Goal: Communication & Community: Ask a question

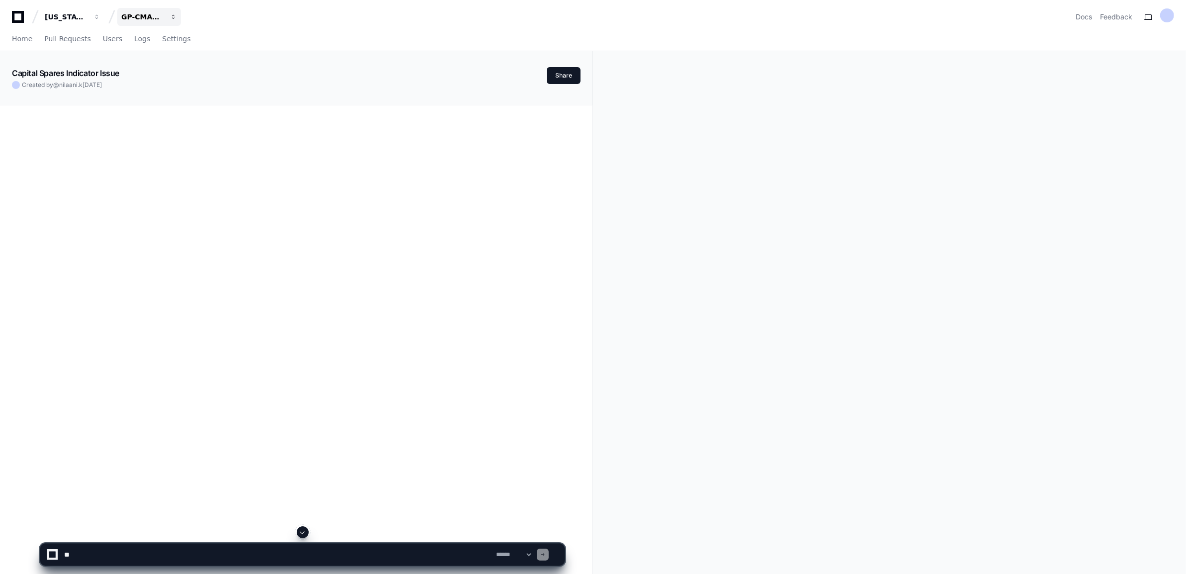
click at [166, 16] on button "GP-CMAG-AS8" at bounding box center [149, 17] width 64 height 18
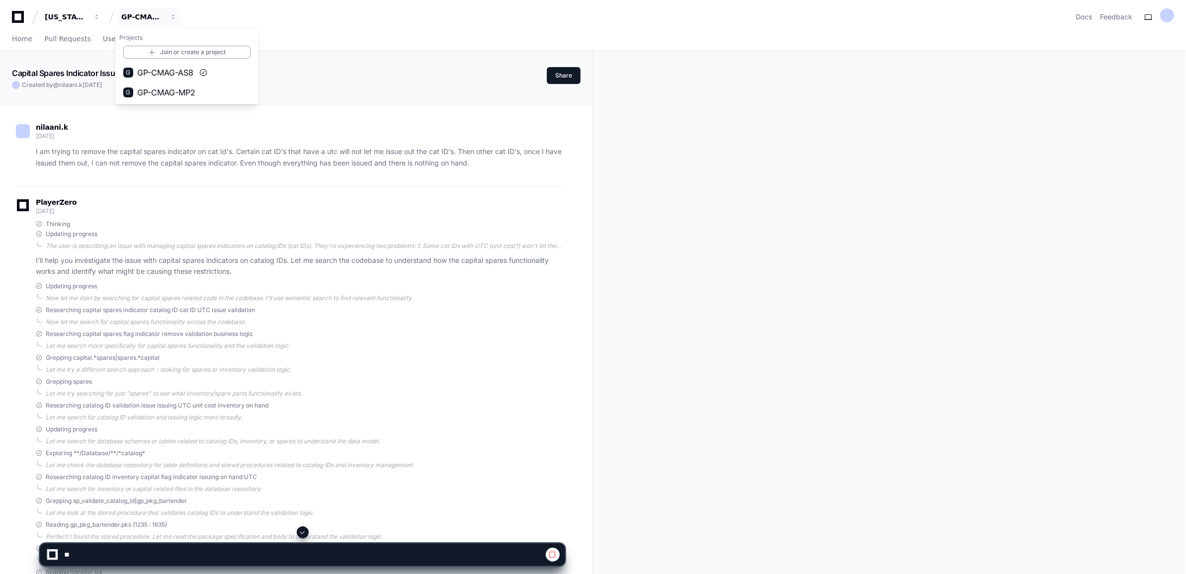
scroll to position [1306, 0]
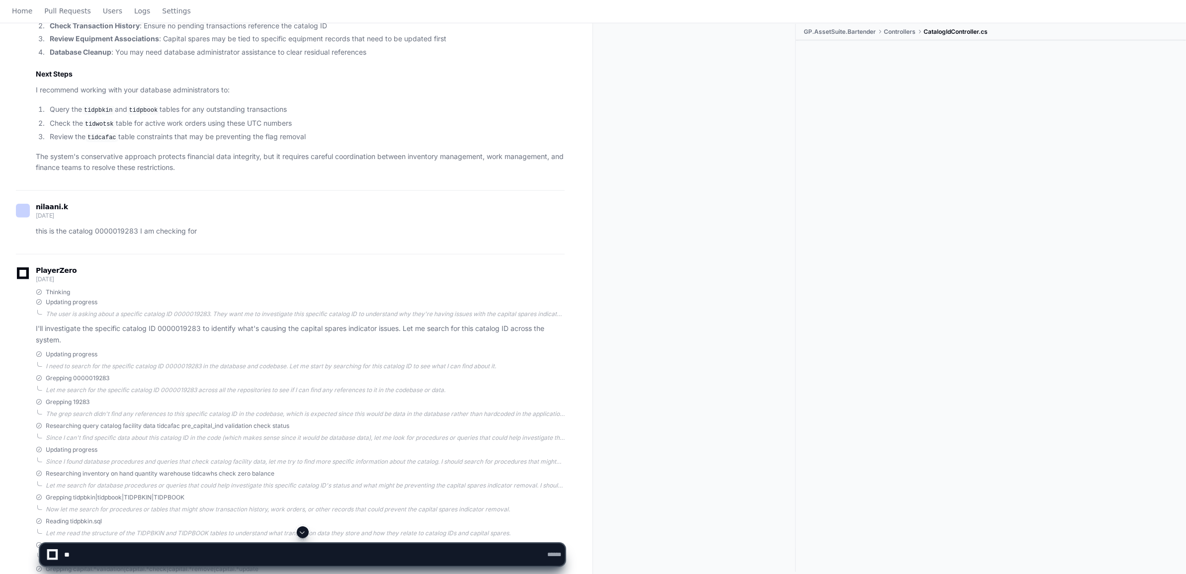
click at [302, 21] on span at bounding box center [303, 533] width 8 height 8
click at [299, 21] on span at bounding box center [303, 533] width 8 height 8
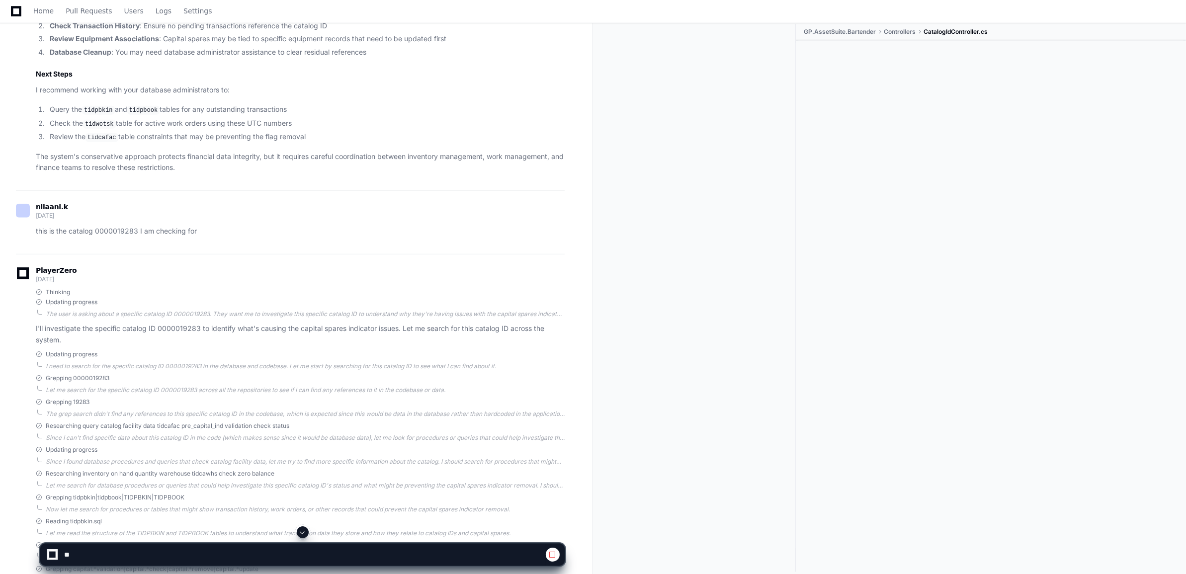
click at [300, 21] on span at bounding box center [303, 533] width 8 height 8
click at [113, 21] on textarea at bounding box center [304, 555] width 484 height 22
click at [86, 21] on textarea at bounding box center [304, 555] width 484 height 22
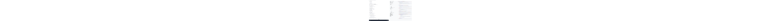
scroll to position [27871, 0]
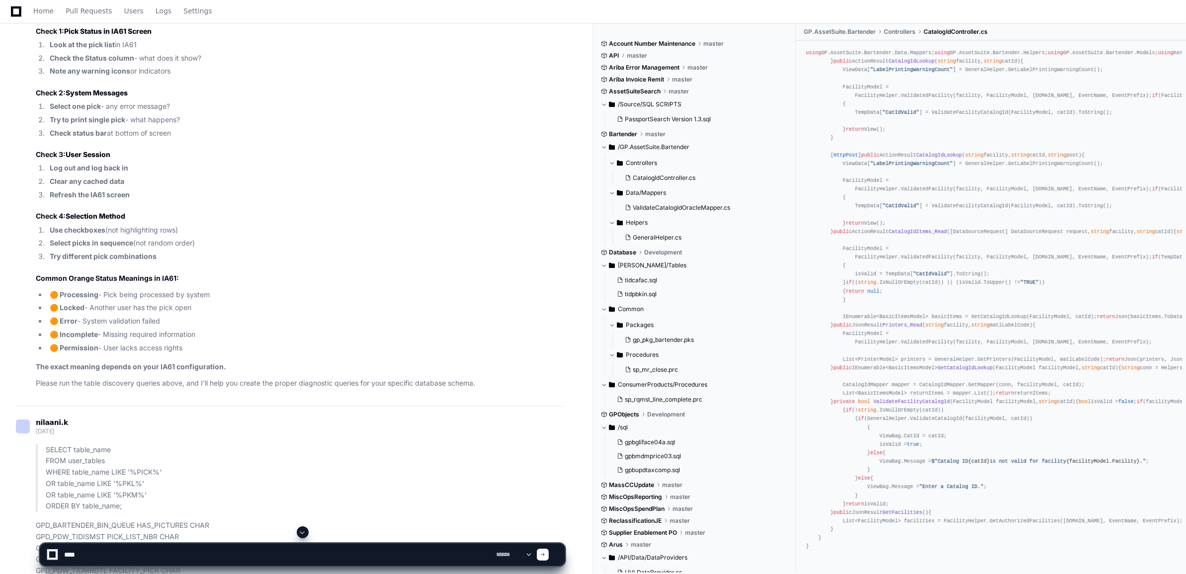
click at [78, 21] on textarea at bounding box center [278, 555] width 432 height 22
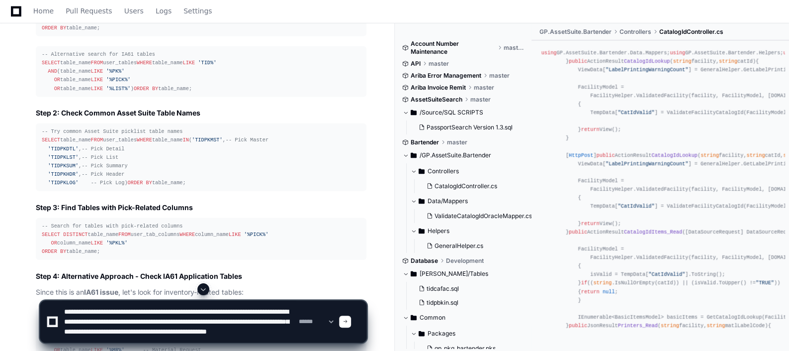
scroll to position [13, 0]
type textarea "**********"
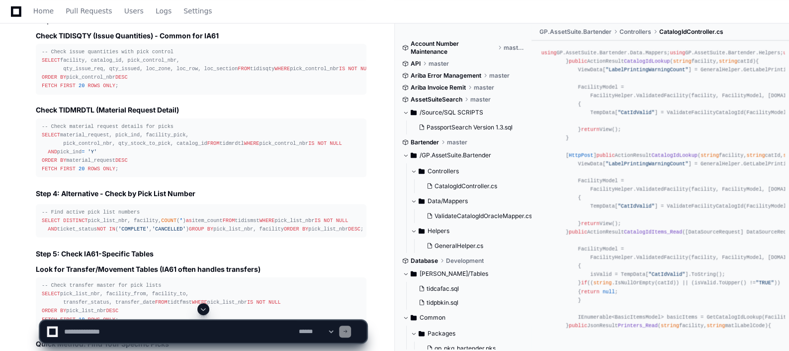
scroll to position [31437, 0]
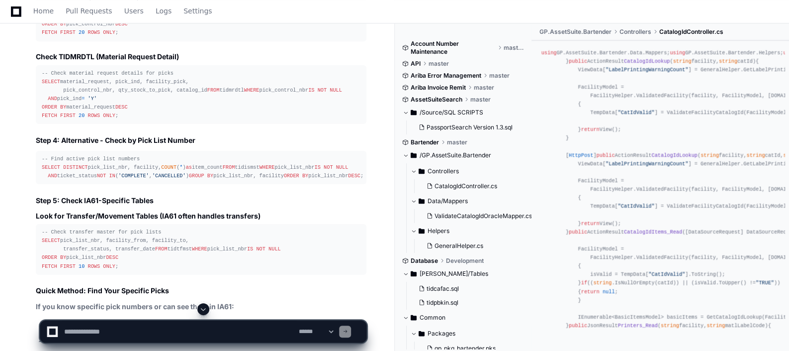
click at [203, 21] on span at bounding box center [203, 309] width 8 height 8
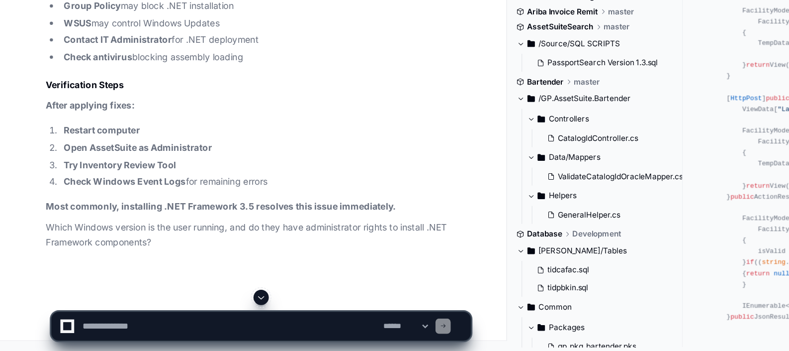
scroll to position [36953, 0]
